Goal: Find specific page/section: Find specific page/section

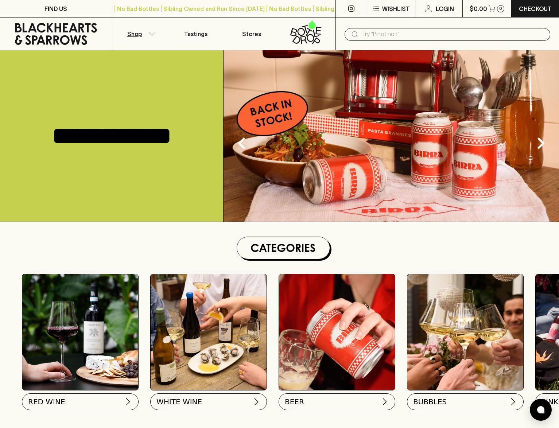
click at [138, 34] on p "Shop" at bounding box center [134, 34] width 15 height 9
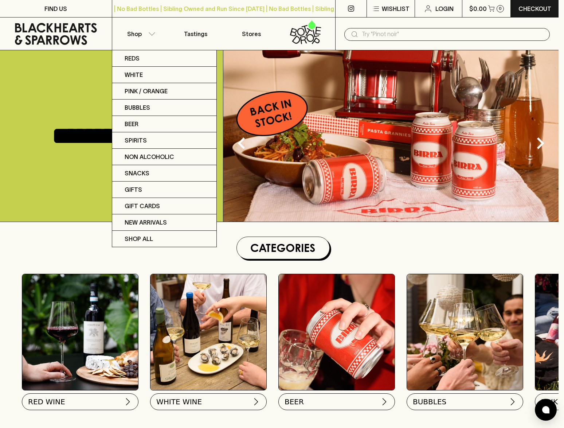
click at [389, 32] on div at bounding box center [282, 214] width 564 height 428
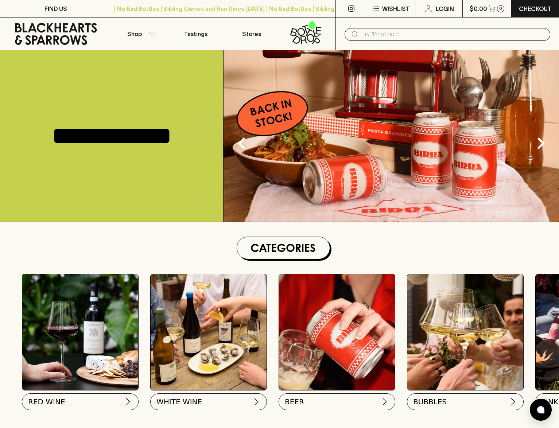
click at [394, 35] on input "text" at bounding box center [453, 34] width 182 height 12
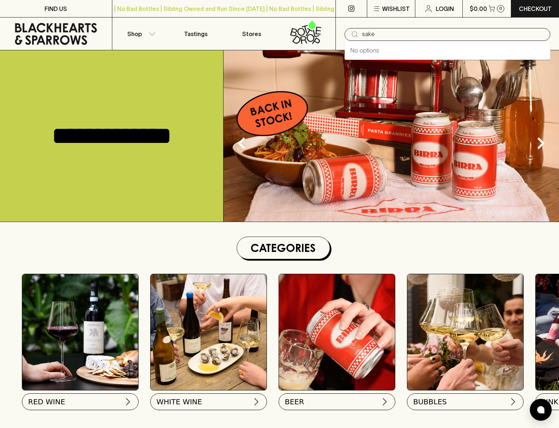
type input "sake"
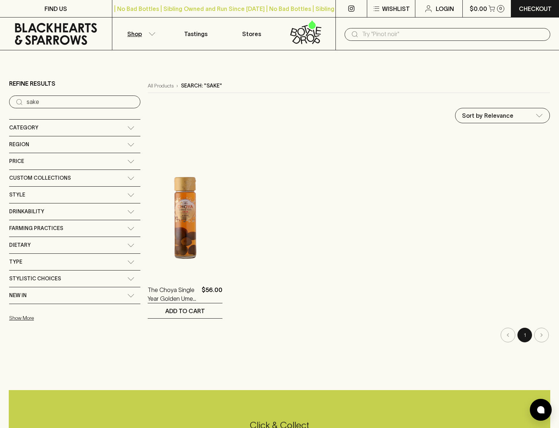
click at [402, 36] on input "text" at bounding box center [453, 34] width 182 height 12
click at [244, 27] on link "Stores" at bounding box center [252, 33] width 56 height 32
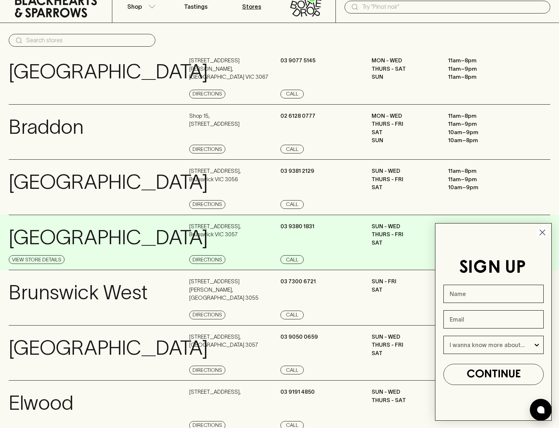
scroll to position [33, 0]
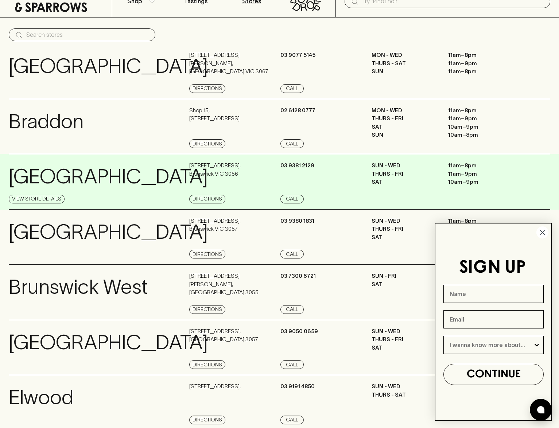
click at [103, 185] on div "Brunswick View Store Details" at bounding box center [98, 182] width 179 height 42
click at [27, 195] on link "View Store Details" at bounding box center [37, 199] width 56 height 9
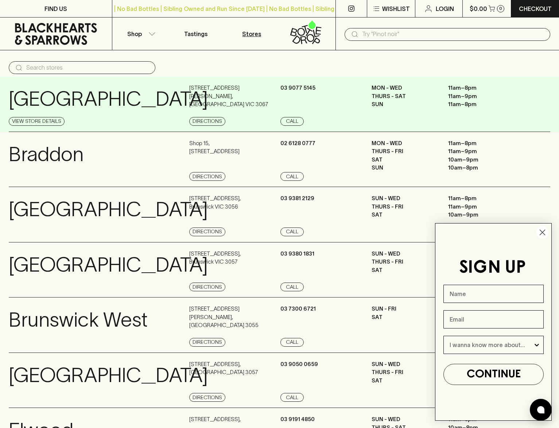
scroll to position [33, 0]
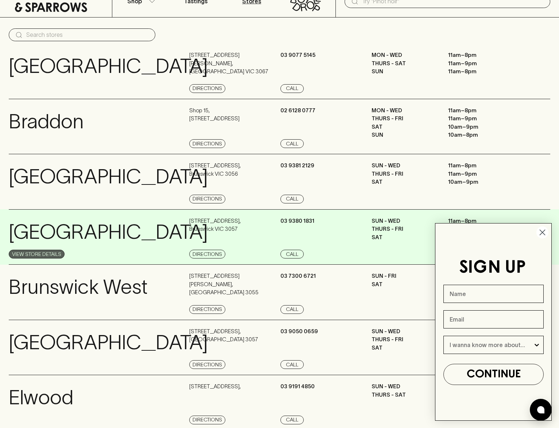
click at [33, 254] on link "View Store Details" at bounding box center [37, 254] width 56 height 9
